Goal: Complete application form

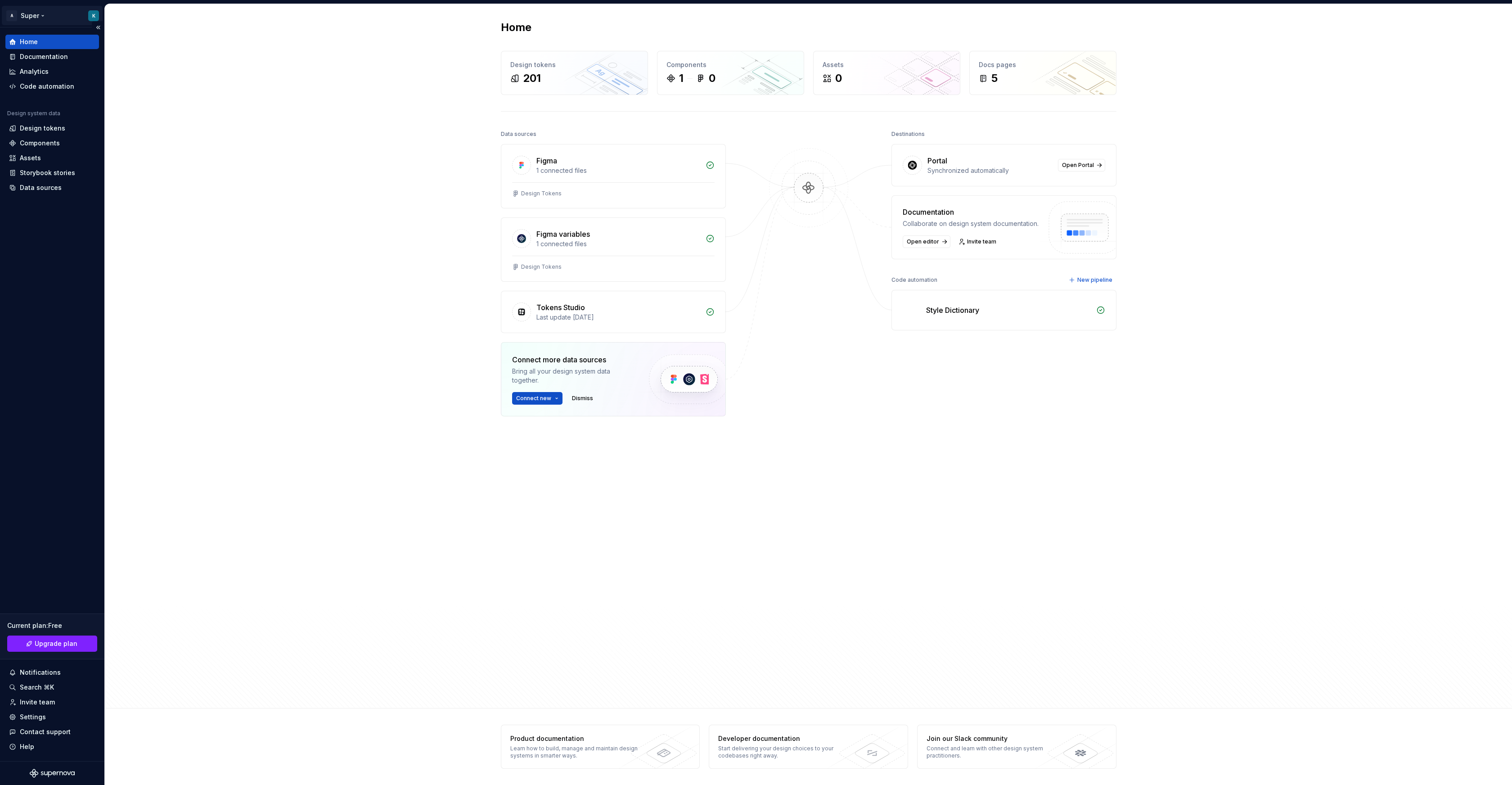
click at [50, 16] on html "A Super K Home Documentation Analytics Code automation Design system data Desig…" at bounding box center [756, 392] width 1512 height 785
click at [95, 16] on html "A Super K Home Documentation Analytics Code automation Design system data Desig…" at bounding box center [756, 392] width 1512 height 785
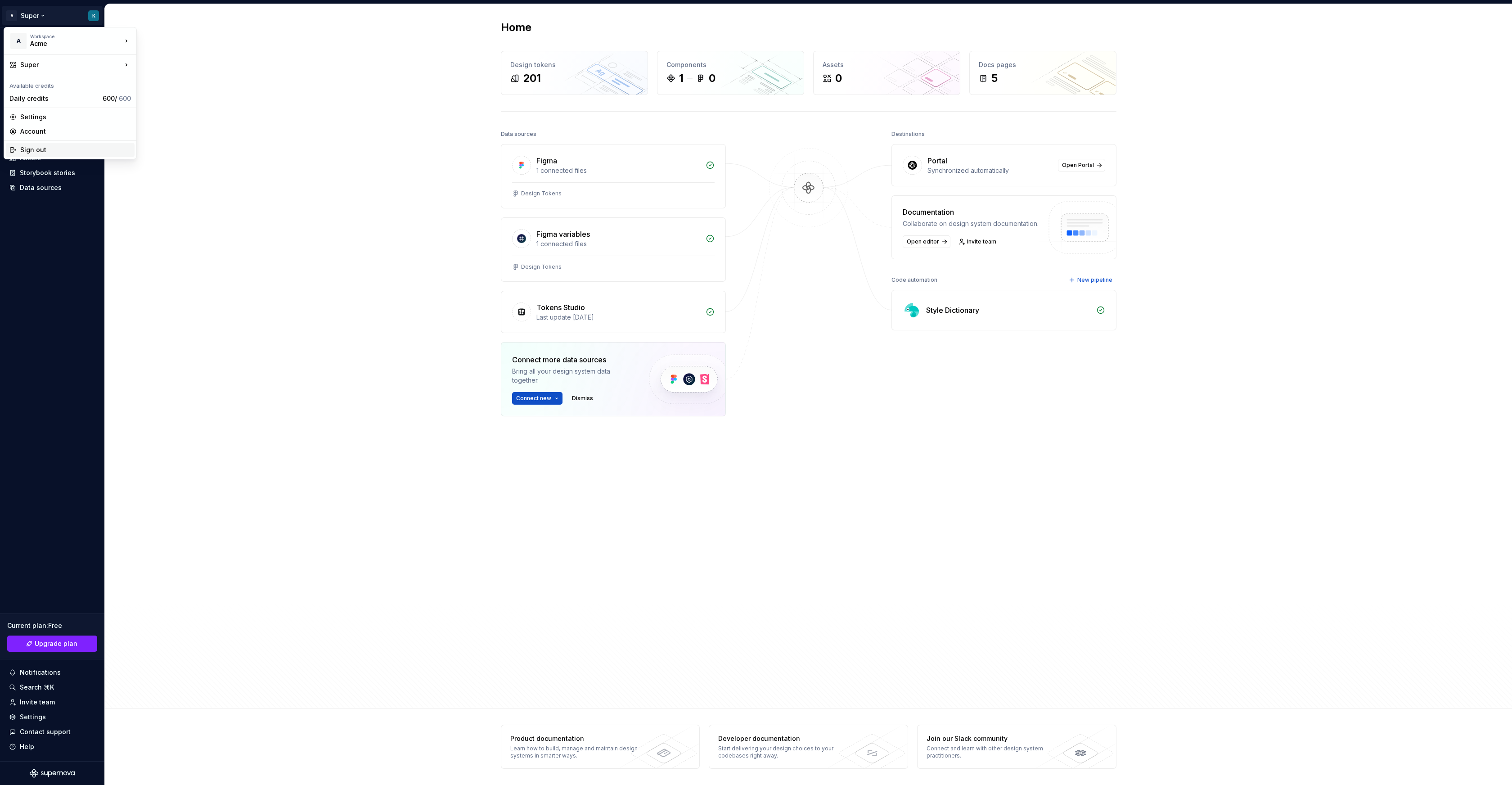
click at [29, 146] on div "Sign out" at bounding box center [75, 150] width 111 height 9
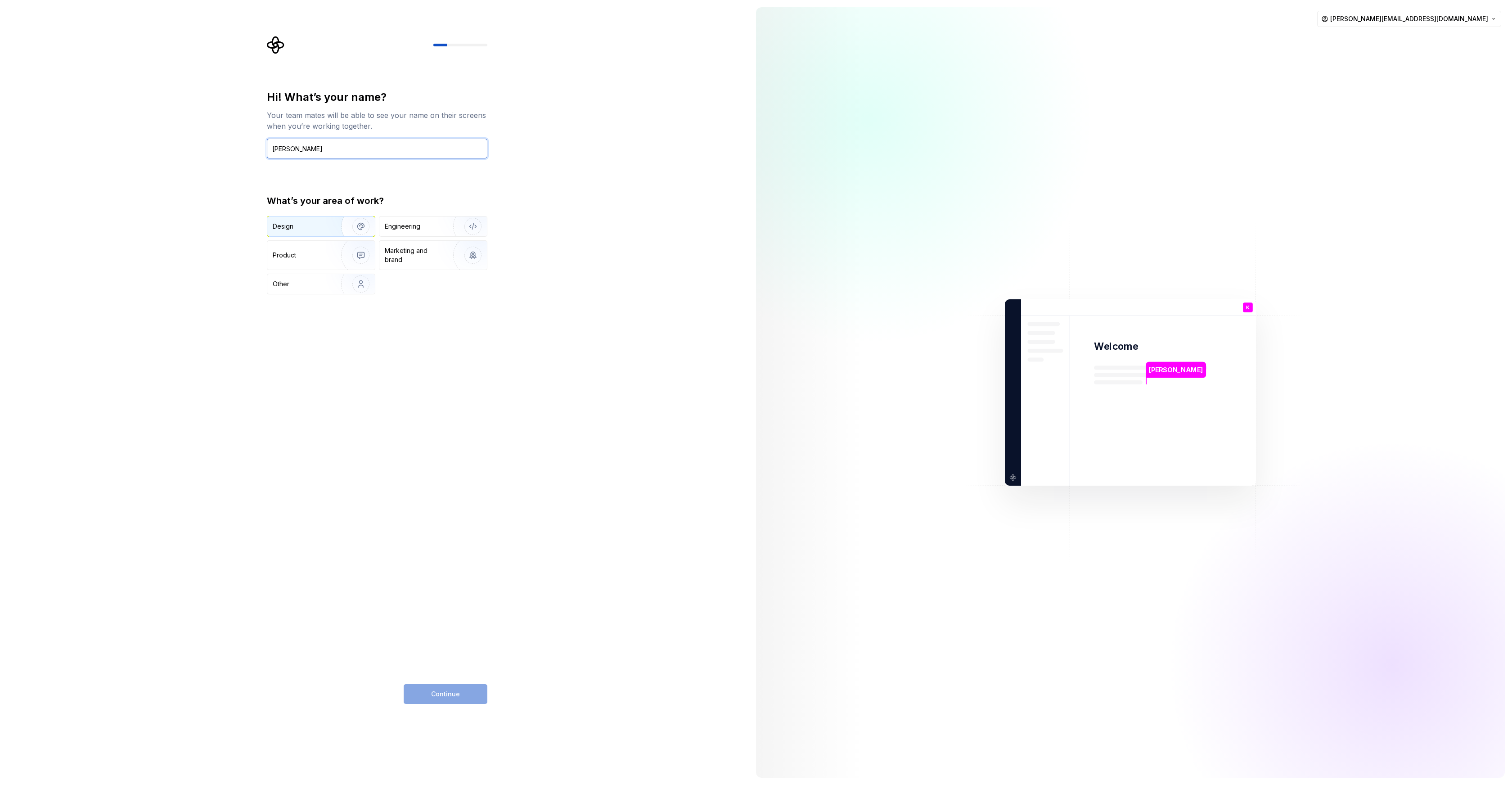
type input "[PERSON_NAME]"
click at [294, 231] on div "Design" at bounding box center [301, 226] width 57 height 9
click at [316, 255] on div "Product" at bounding box center [302, 255] width 59 height 9
click at [342, 223] on img "button" at bounding box center [355, 226] width 58 height 60
click at [303, 254] on div "Product" at bounding box center [302, 255] width 59 height 9
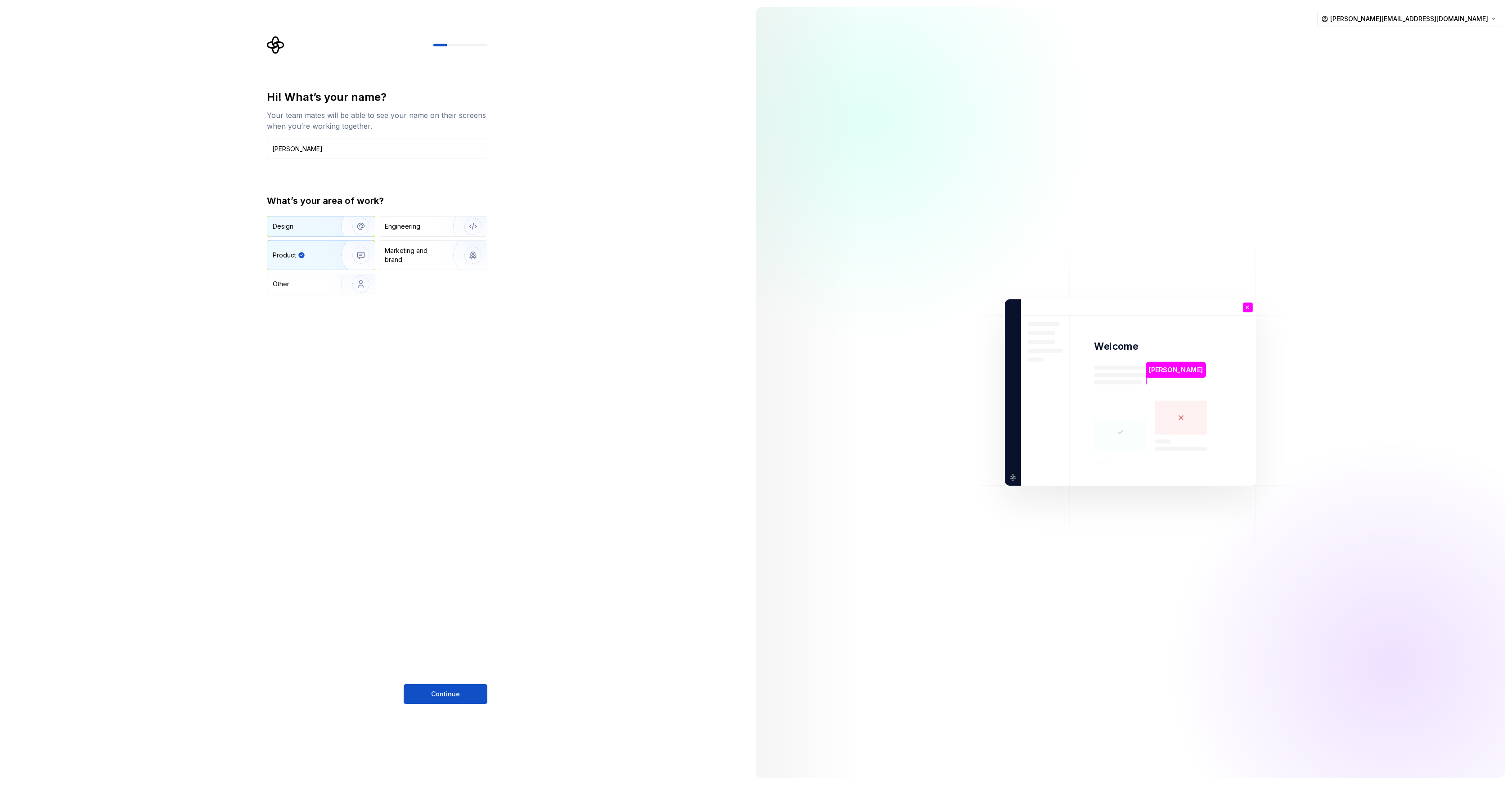
click at [311, 231] on div "Design" at bounding box center [301, 226] width 57 height 9
click at [450, 684] on button "Continue" at bounding box center [446, 694] width 84 height 20
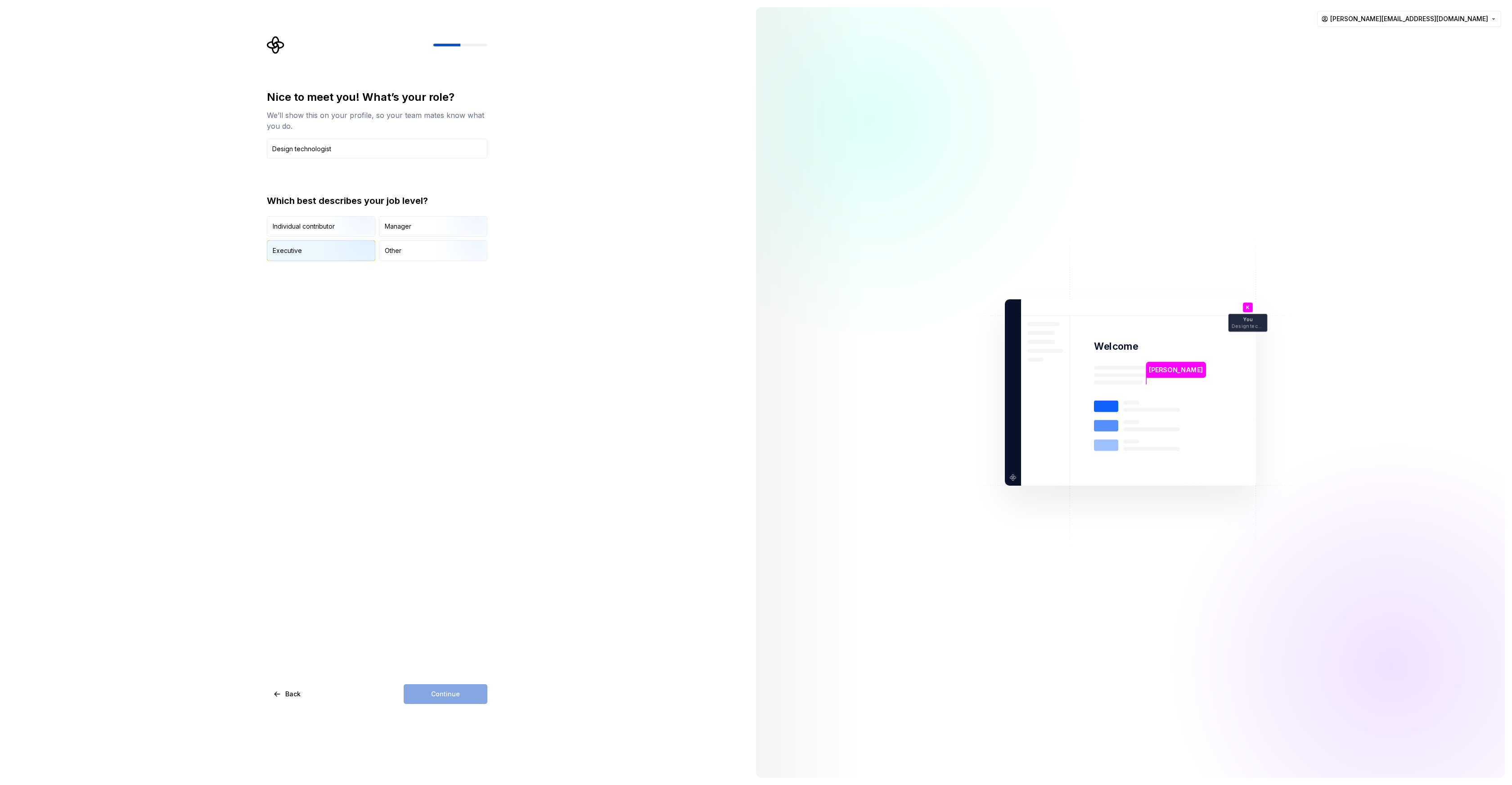
type input "Design technologist"
click at [300, 250] on div "Executive" at bounding box center [288, 250] width 29 height 9
click at [456, 699] on button "Continue" at bounding box center [446, 694] width 84 height 20
type input "Formhemmet"
click at [275, 218] on div at bounding box center [271, 220] width 9 height 9
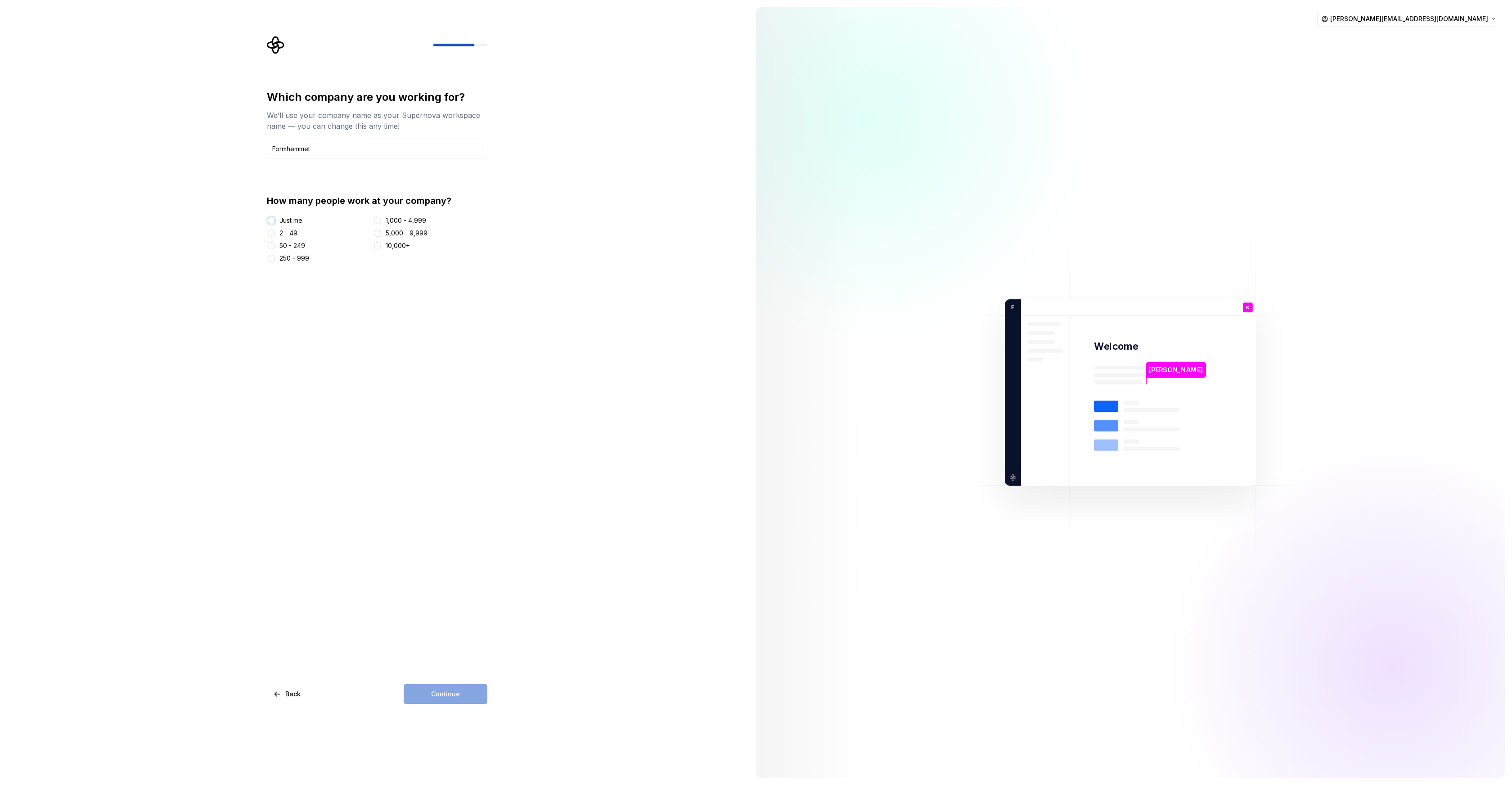
click at [273, 224] on button "Just me" at bounding box center [271, 221] width 7 height 7
click at [436, 695] on span "Continue" at bounding box center [445, 694] width 29 height 9
type input "P"
type input "Stysys"
click at [297, 262] on img "button" at bounding box center [293, 258] width 53 height 60
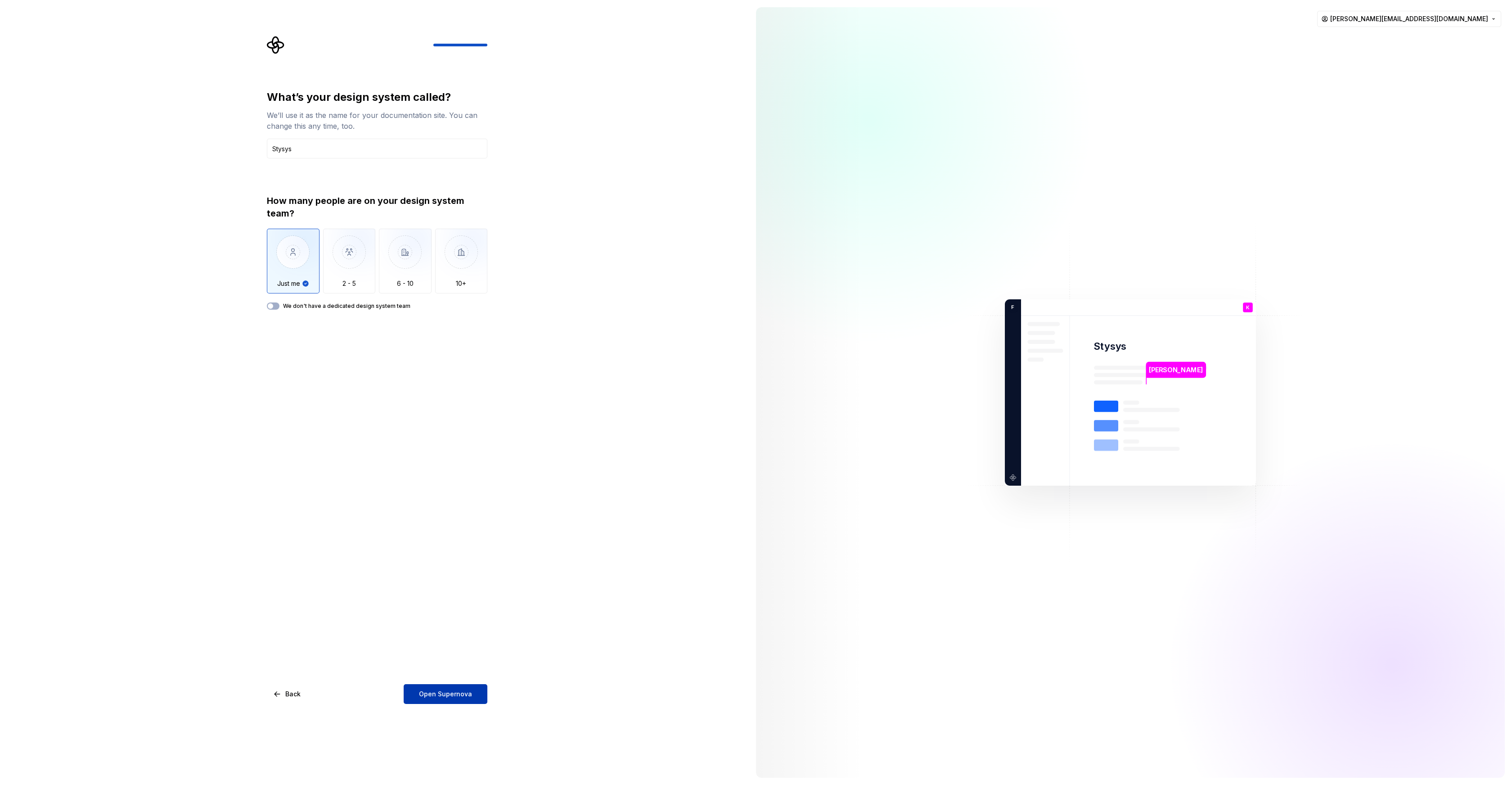
click at [443, 693] on span "Open Supernova" at bounding box center [446, 694] width 53 height 9
